Goal: Task Accomplishment & Management: Complete application form

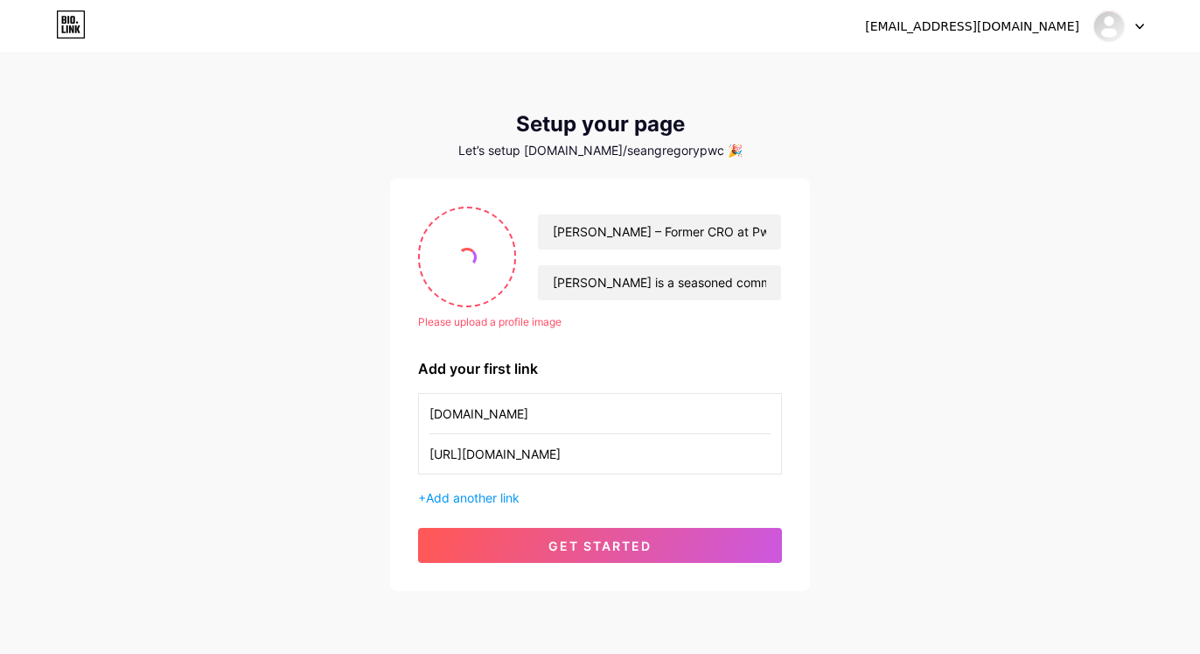
scroll to position [0, 48]
click at [65, 30] on icon at bounding box center [71, 24] width 30 height 28
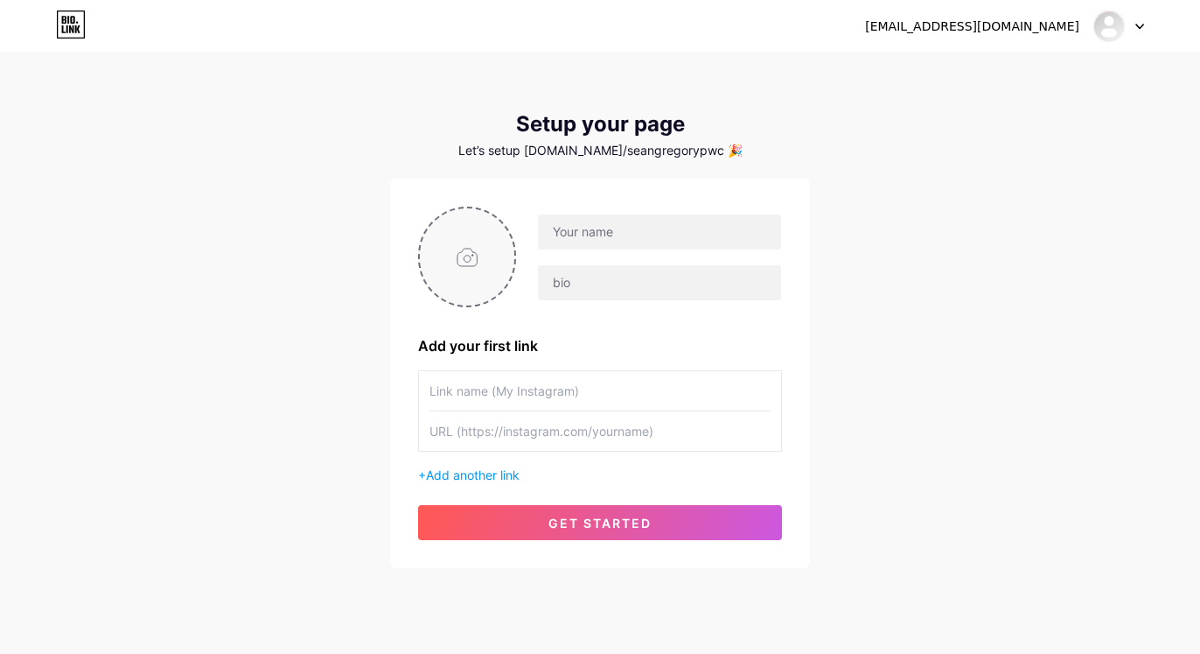
click at [465, 261] on input "file" at bounding box center [467, 256] width 94 height 97
type input "C:\fakepath\[PERSON_NAME]-profile.jpeg"
click at [596, 243] on input "text" at bounding box center [659, 231] width 243 height 35
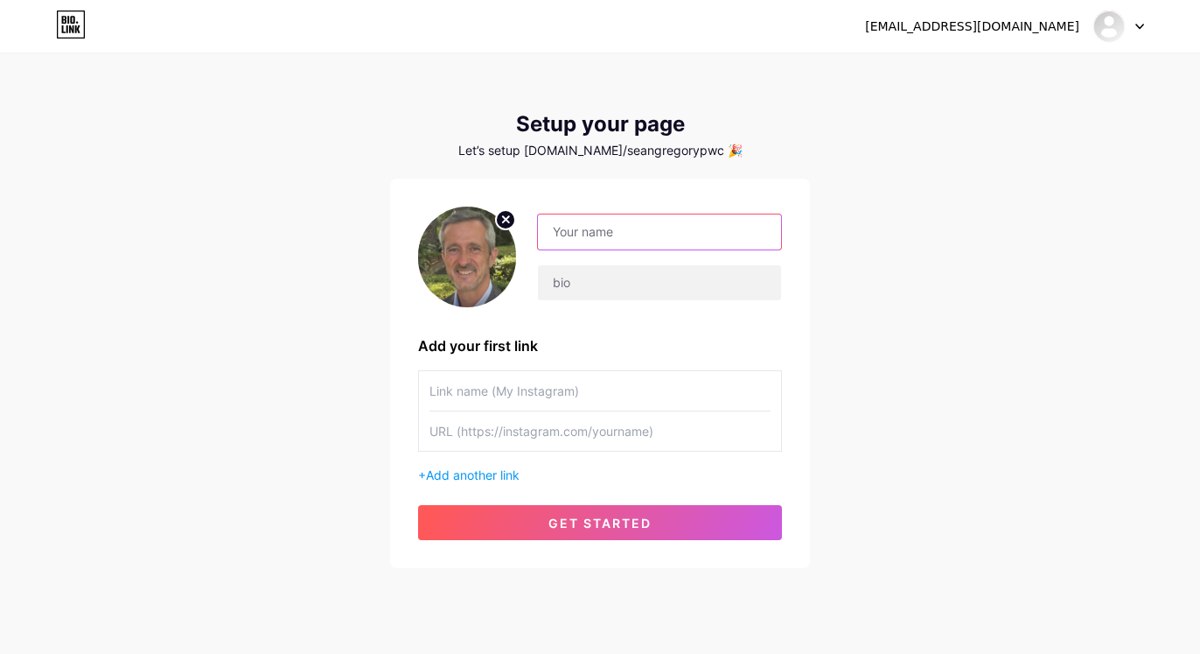
paste input "[PERSON_NAME]"
type input "[PERSON_NAME]"
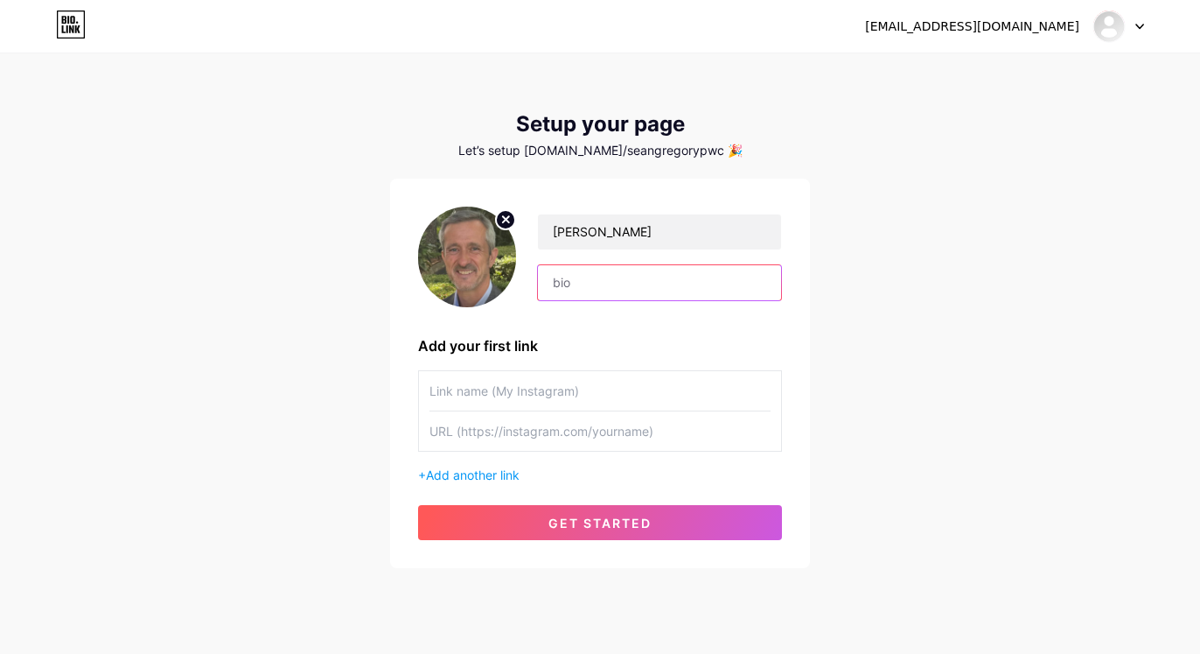
click at [573, 283] on input "text" at bounding box center [659, 282] width 243 height 35
click at [556, 374] on input "text" at bounding box center [600, 390] width 341 height 39
paste input "[URL][DOMAIN_NAME]"
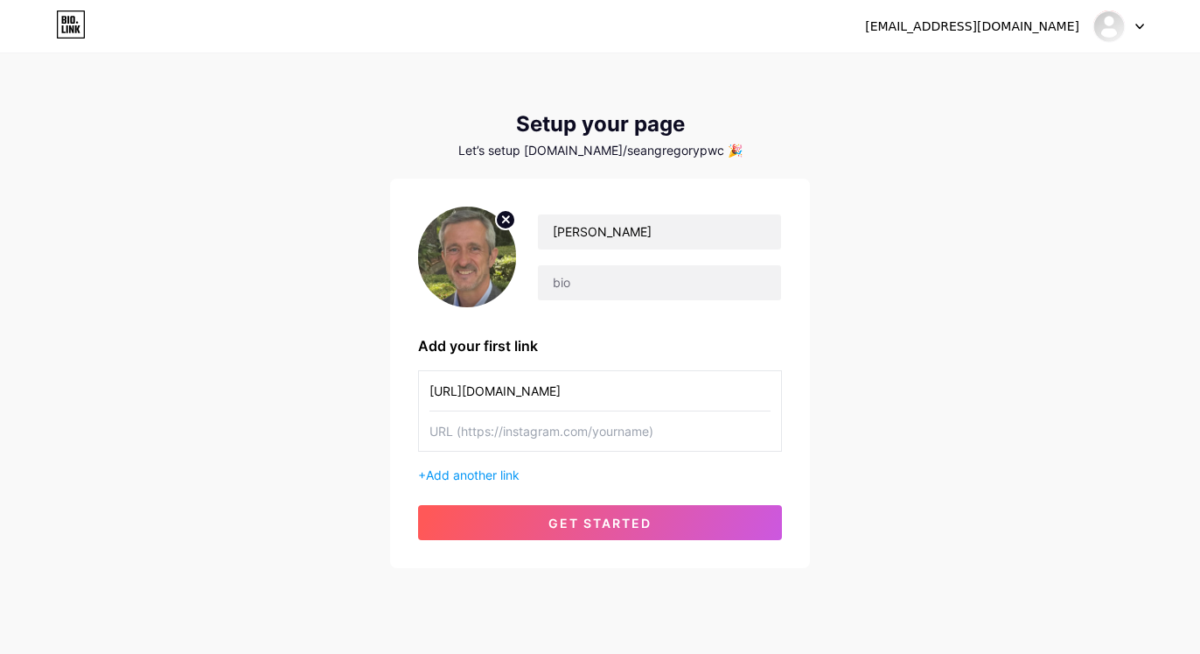
type input "[URL][DOMAIN_NAME]"
click at [520, 441] on input "text" at bounding box center [600, 430] width 341 height 39
paste input "[URL][DOMAIN_NAME]"
type input "[URL][DOMAIN_NAME]"
click at [599, 395] on input "[URL][DOMAIN_NAME]" at bounding box center [600, 390] width 341 height 39
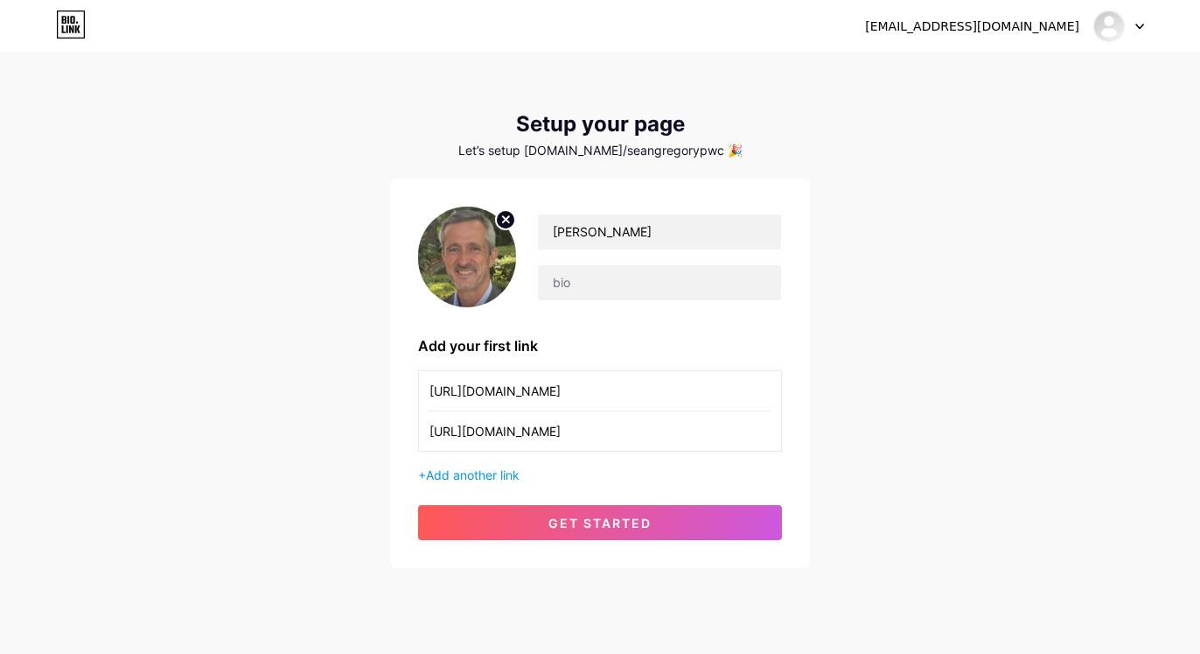
drag, startPoint x: 476, startPoint y: 390, endPoint x: 396, endPoint y: 387, distance: 79.7
click at [430, 387] on input "[URL][DOMAIN_NAME]" at bounding box center [600, 390] width 341 height 39
type input "[DOMAIN_NAME]"
click at [640, 234] on input "[PERSON_NAME]" at bounding box center [659, 231] width 243 height 35
click at [595, 287] on input "text" at bounding box center [659, 282] width 243 height 35
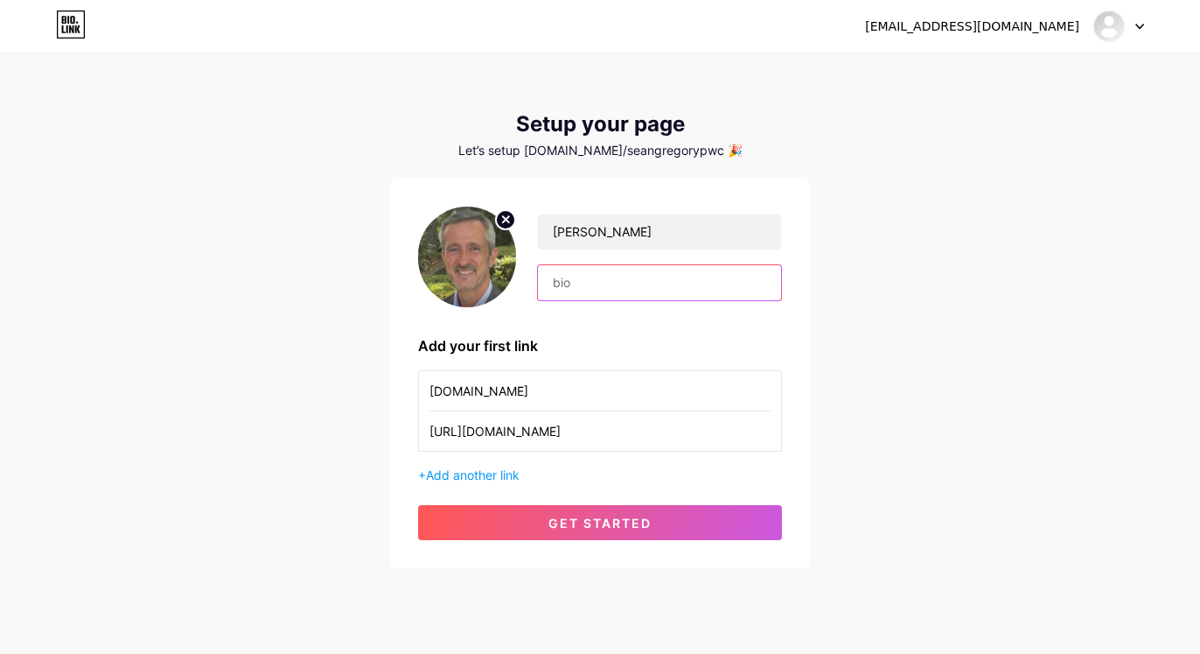
paste input "[PERSON_NAME] is a seasoned commercial executive with over three decades of exp…"
type input "[PERSON_NAME] is a seasoned commercial executive with over three decades of exp…"
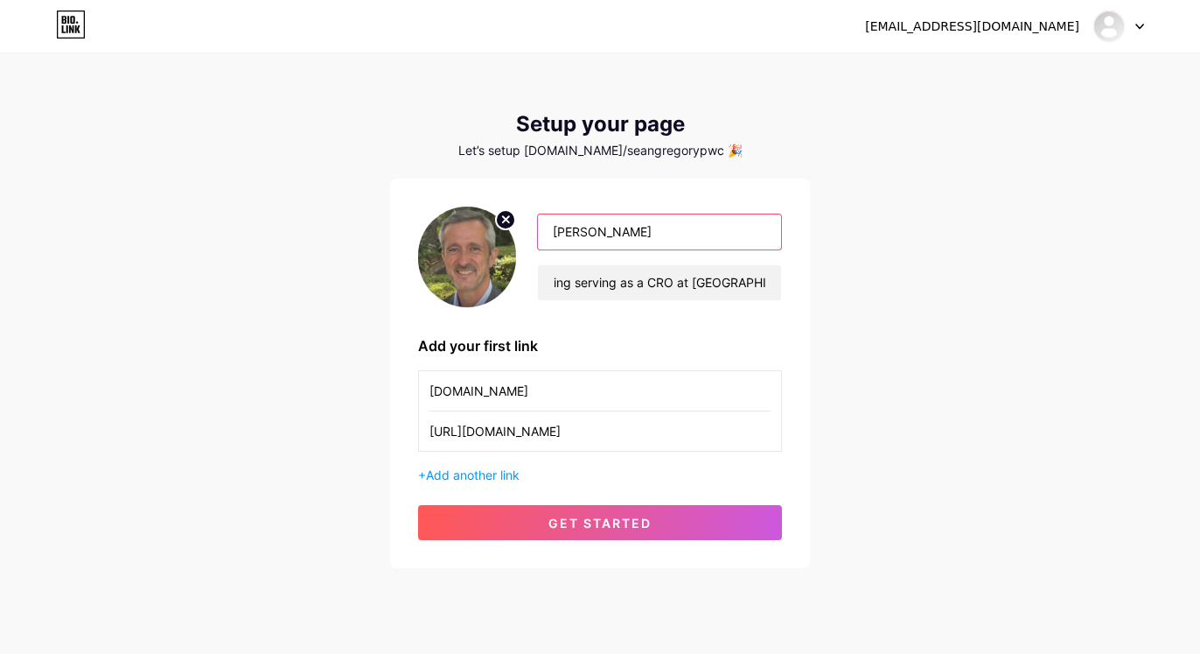
click at [646, 239] on input "[PERSON_NAME]" at bounding box center [659, 231] width 243 height 35
paste input "– Former CRO at [GEOGRAPHIC_DATA]"
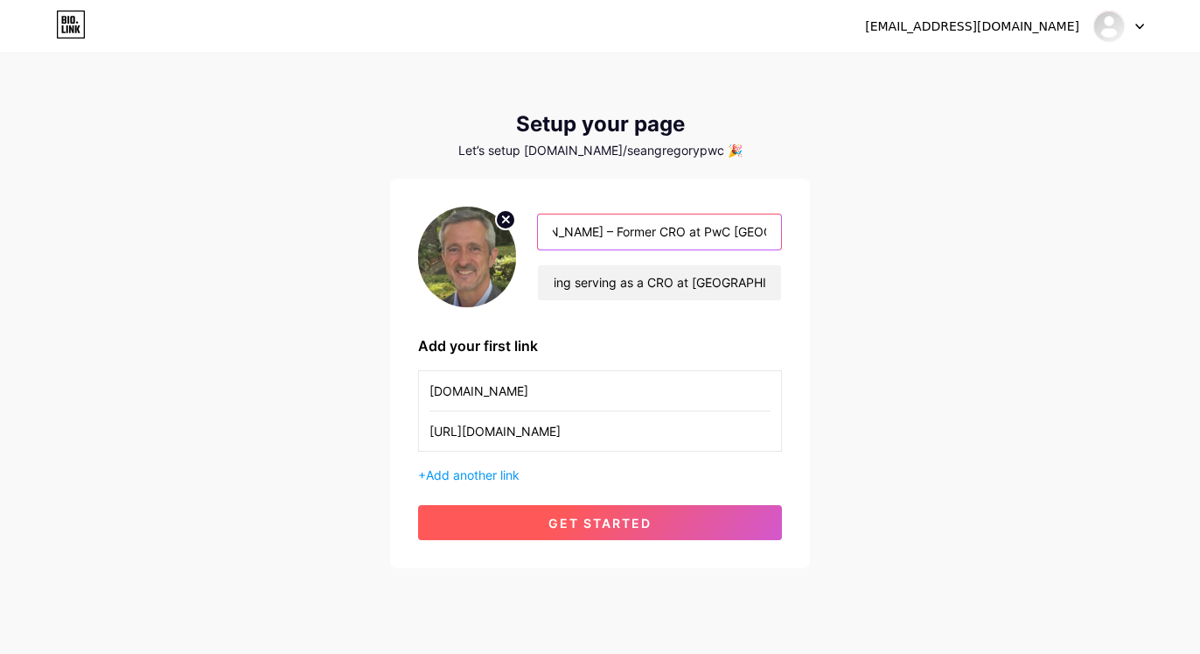
type input "[PERSON_NAME] – Former CRO at PwC [GEOGRAPHIC_DATA]"
click at [597, 514] on button "get started" at bounding box center [600, 522] width 364 height 35
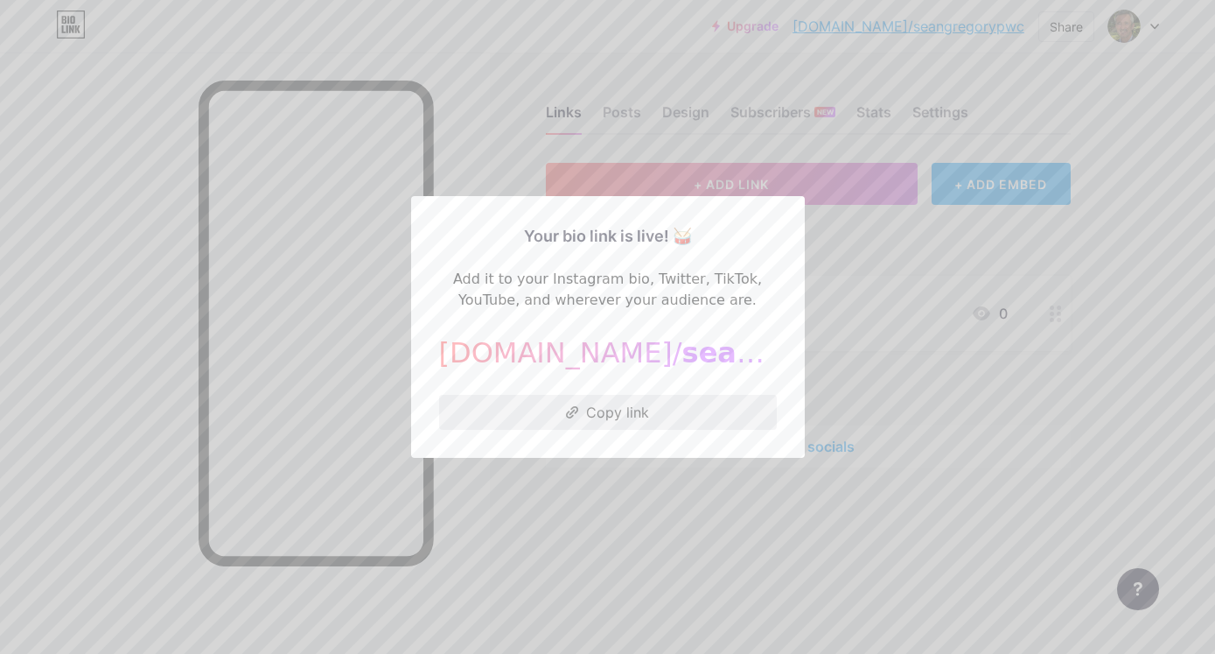
click at [603, 414] on button "Copy link" at bounding box center [608, 412] width 338 height 35
click at [1162, 58] on div at bounding box center [607, 327] width 1215 height 654
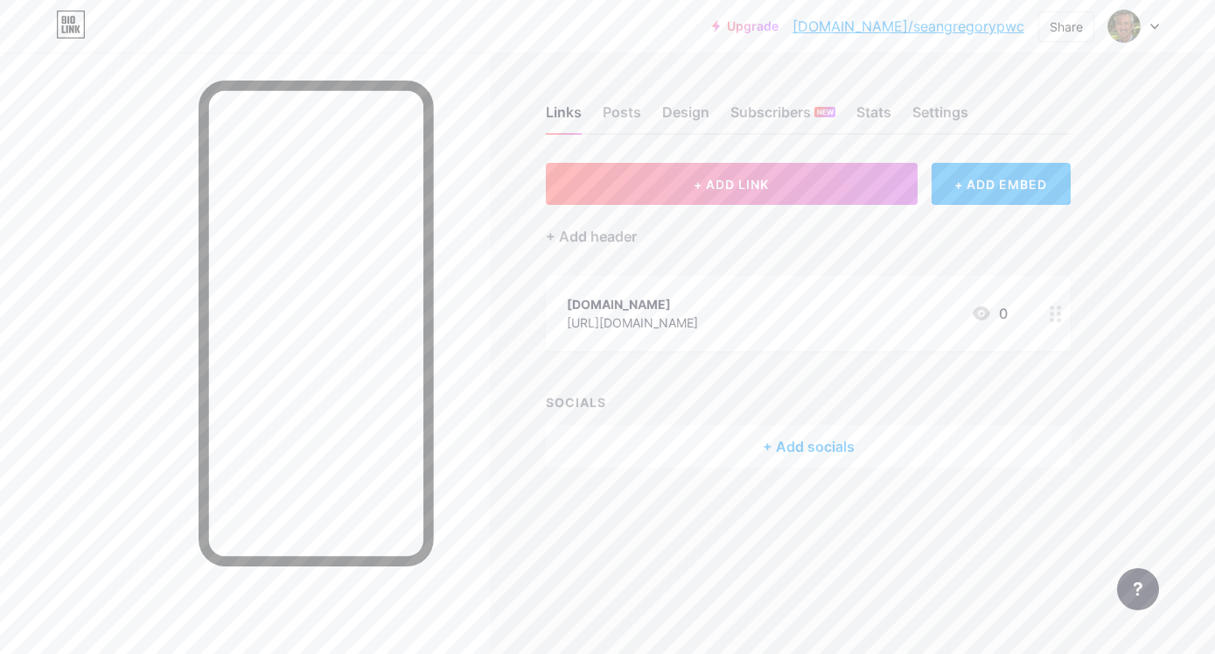
drag, startPoint x: 1157, startPoint y: 30, endPoint x: 1151, endPoint y: 63, distance: 33.7
click at [1157, 28] on div at bounding box center [1133, 25] width 51 height 31
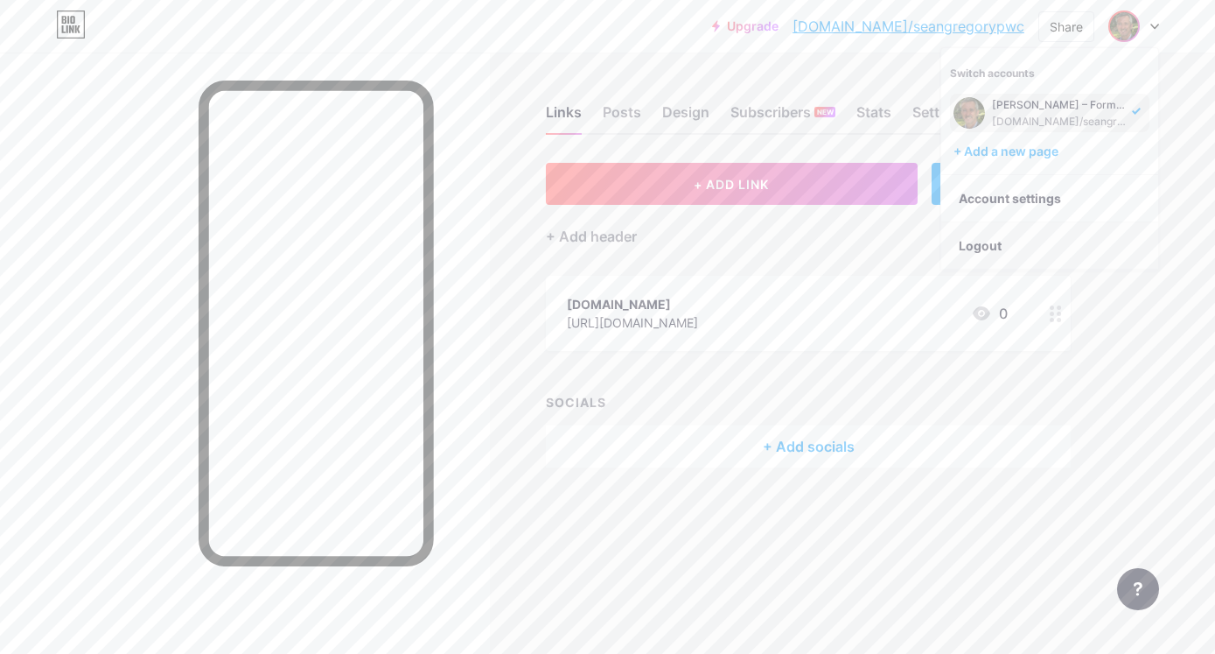
click at [978, 246] on li "Logout" at bounding box center [1049, 245] width 217 height 47
